Goal: Check status: Check status

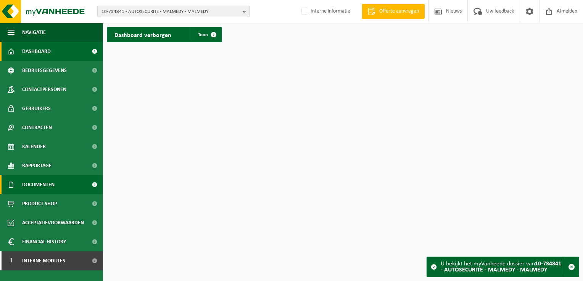
click at [55, 187] on span "Documenten" at bounding box center [38, 184] width 32 height 19
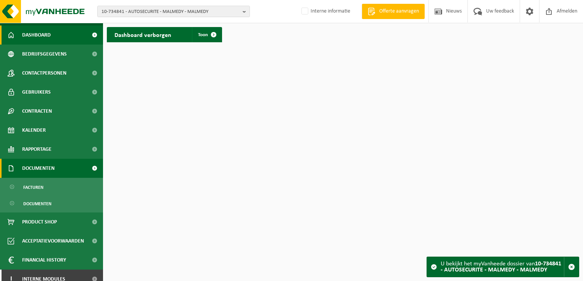
scroll to position [24, 0]
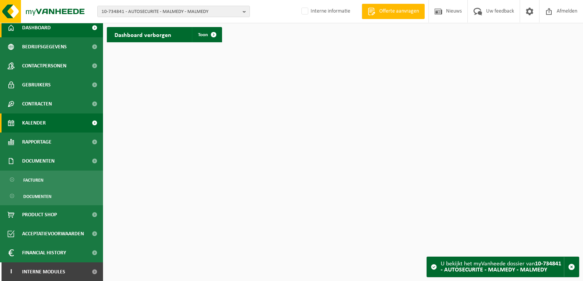
click at [49, 156] on span "Documenten" at bounding box center [38, 161] width 32 height 19
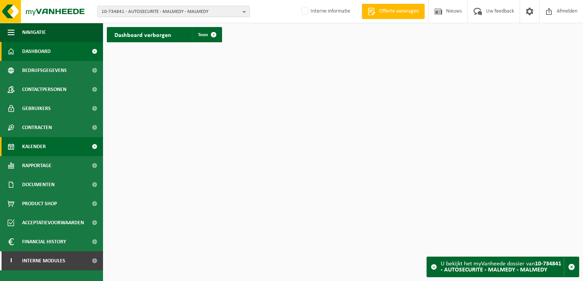
scroll to position [0, 0]
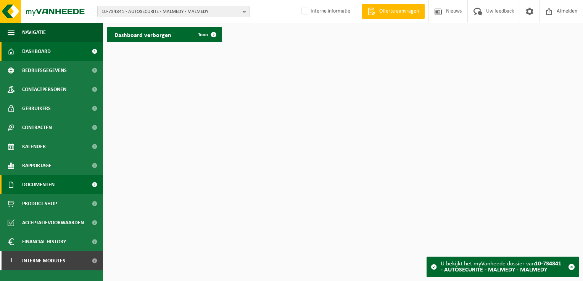
click at [64, 190] on link "Documenten" at bounding box center [51, 184] width 103 height 19
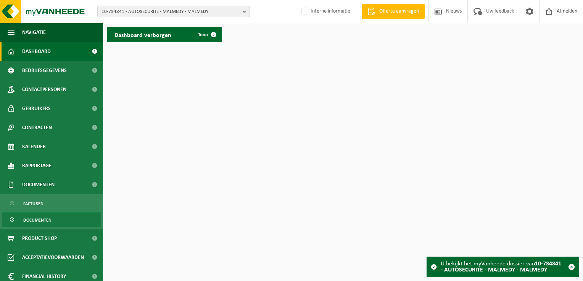
click at [55, 220] on link "Documenten" at bounding box center [51, 220] width 99 height 14
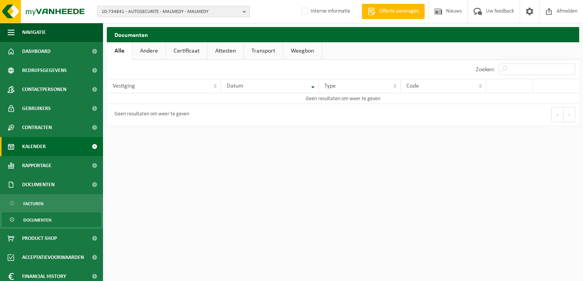
click at [45, 147] on span "Kalender" at bounding box center [34, 146] width 24 height 19
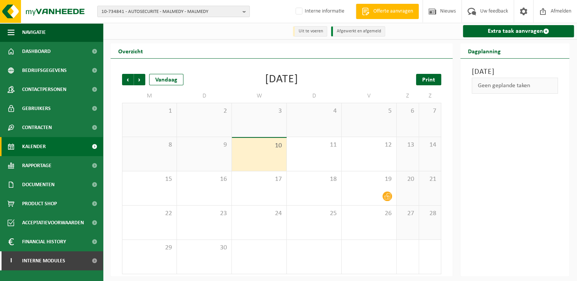
click at [436, 77] on link "Print" at bounding box center [428, 79] width 25 height 11
click at [541, 33] on link "Extra taak aanvragen" at bounding box center [518, 31] width 111 height 12
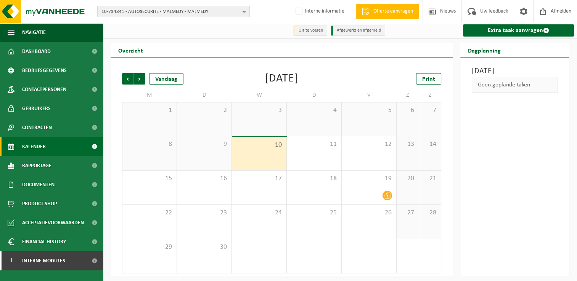
click at [494, 130] on div "Woensdag 10 september 2025 Geen geplande taken" at bounding box center [514, 167] width 109 height 218
click at [163, 78] on div "Vandaag" at bounding box center [166, 78] width 34 height 11
click at [173, 82] on div "Vandaag" at bounding box center [166, 78] width 34 height 11
click at [142, 83] on span "Volgende" at bounding box center [139, 78] width 11 height 11
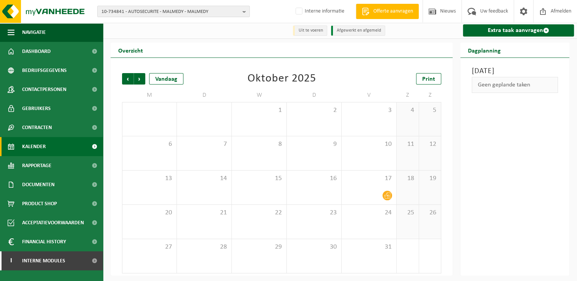
click at [119, 80] on div "Vorige Volgende Vandaag Oktober 2025 Print M D W D V Z Z 29 30 1 2 3 4 5 6 7 8 …" at bounding box center [281, 174] width 327 height 216
click at [125, 80] on span "Vorige" at bounding box center [127, 78] width 11 height 11
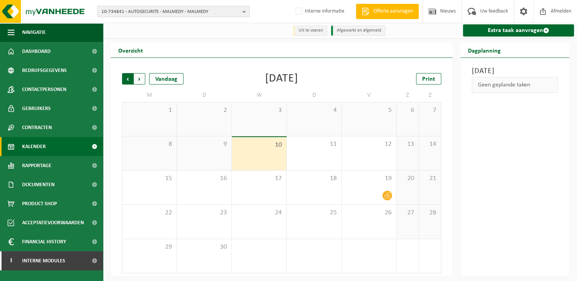
click at [144, 80] on span "Volgende" at bounding box center [139, 78] width 11 height 11
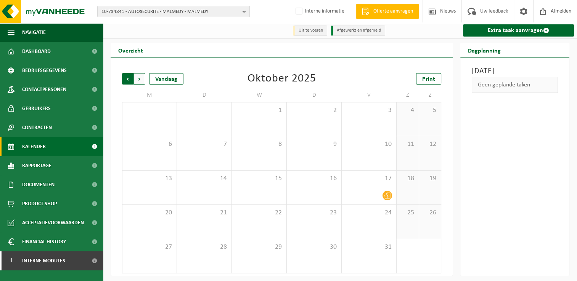
click at [141, 79] on span "Volgende" at bounding box center [139, 78] width 11 height 11
click at [127, 79] on span "Vorige" at bounding box center [127, 78] width 11 height 11
click at [137, 78] on span "Volgende" at bounding box center [139, 78] width 11 height 11
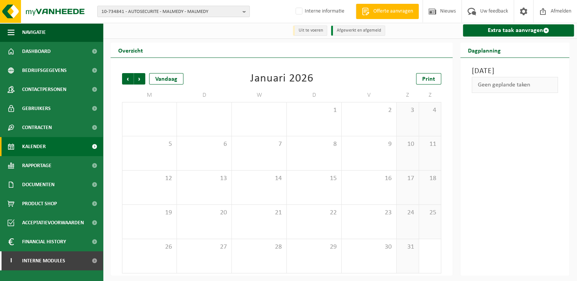
click at [137, 78] on span "Volgende" at bounding box center [139, 78] width 11 height 11
click at [126, 80] on span "Vorige" at bounding box center [127, 78] width 11 height 11
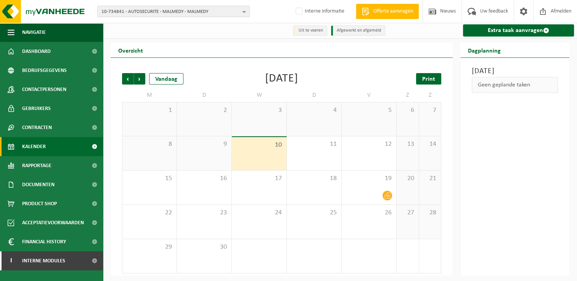
click at [428, 76] on span "Print" at bounding box center [428, 79] width 13 height 6
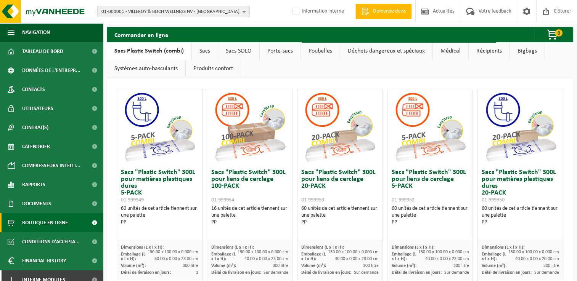
click at [174, 13] on span "01-000001 - VILLEROY & BOCH WELLNESS NV - [GEOGRAPHIC_DATA]" at bounding box center [170, 11] width 138 height 11
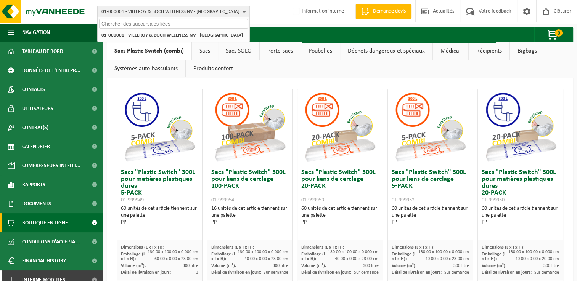
paste input "10-986540"
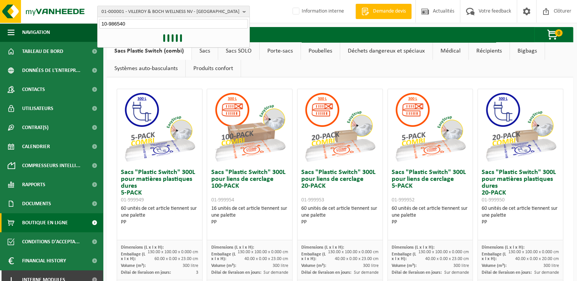
type input "10-986540"
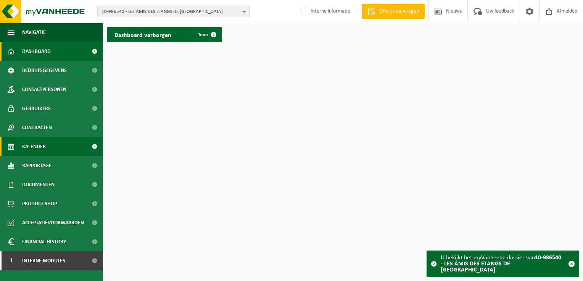
click at [47, 144] on link "Kalender" at bounding box center [51, 146] width 103 height 19
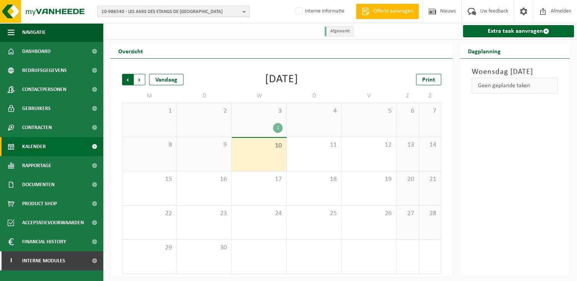
click at [140, 82] on span "Volgende" at bounding box center [139, 79] width 11 height 11
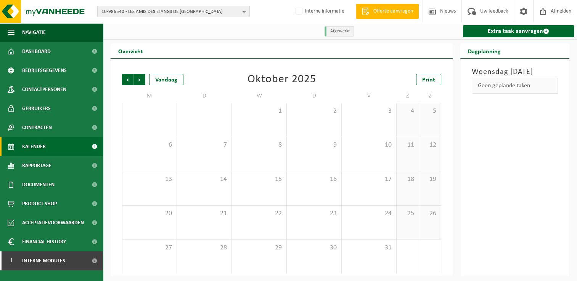
click at [140, 82] on span "Volgende" at bounding box center [139, 79] width 11 height 11
click at [129, 80] on span "Vorige" at bounding box center [127, 79] width 11 height 11
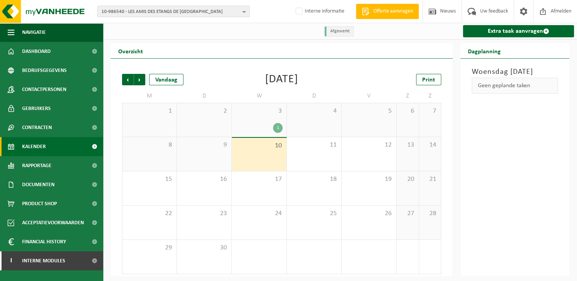
click at [129, 80] on span "Vorige" at bounding box center [127, 79] width 11 height 11
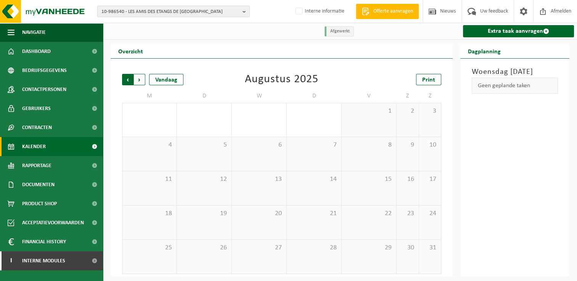
click at [135, 81] on span "Volgende" at bounding box center [139, 79] width 11 height 11
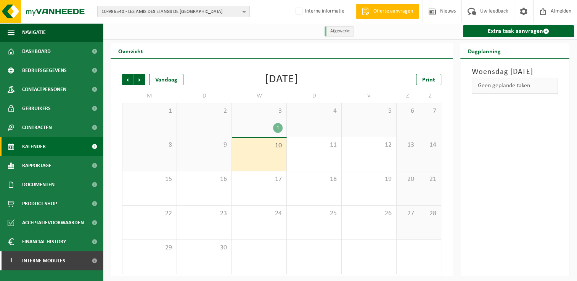
click at [281, 130] on div "1" at bounding box center [278, 128] width 10 height 10
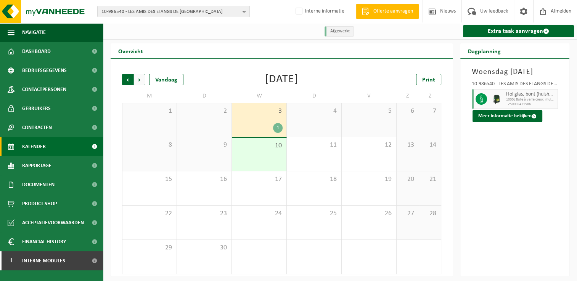
click at [137, 79] on span "Volgende" at bounding box center [139, 79] width 11 height 11
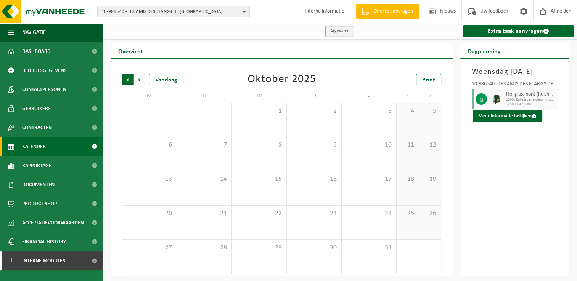
click at [136, 79] on span "Volgende" at bounding box center [139, 79] width 11 height 11
click at [124, 79] on span "Vorige" at bounding box center [127, 79] width 11 height 11
click at [125, 79] on span "Vorige" at bounding box center [127, 79] width 11 height 11
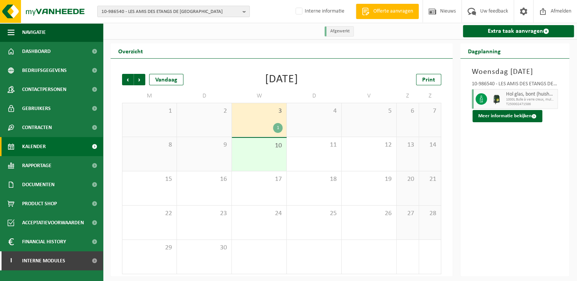
click at [282, 60] on div "Vorige Volgende Vandaag September 2025 Print M D W D V Z Z 1 2 3 1 4 5 6 7 8 9 …" at bounding box center [282, 168] width 342 height 218
